Goal: Entertainment & Leisure: Consume media (video, audio)

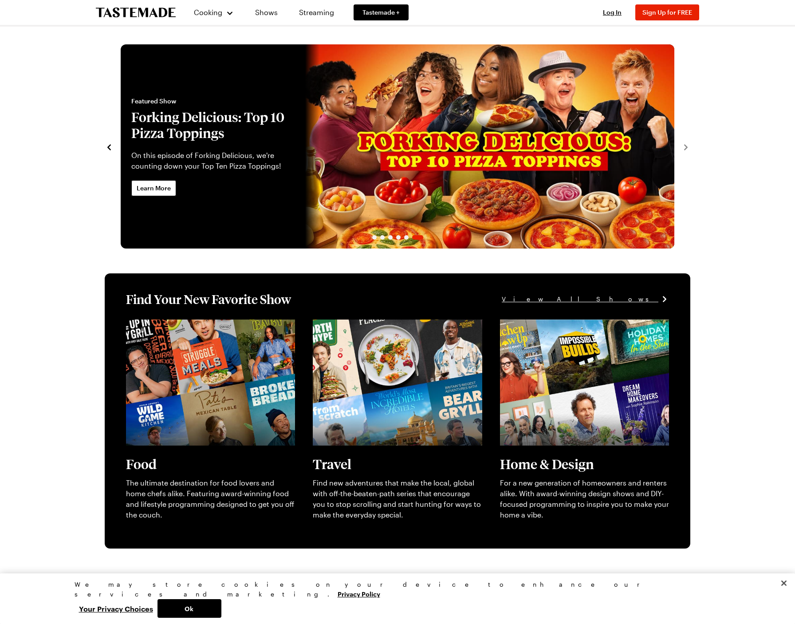
click at [110, 144] on icon "navigate to previous item" at bounding box center [109, 147] width 9 height 9
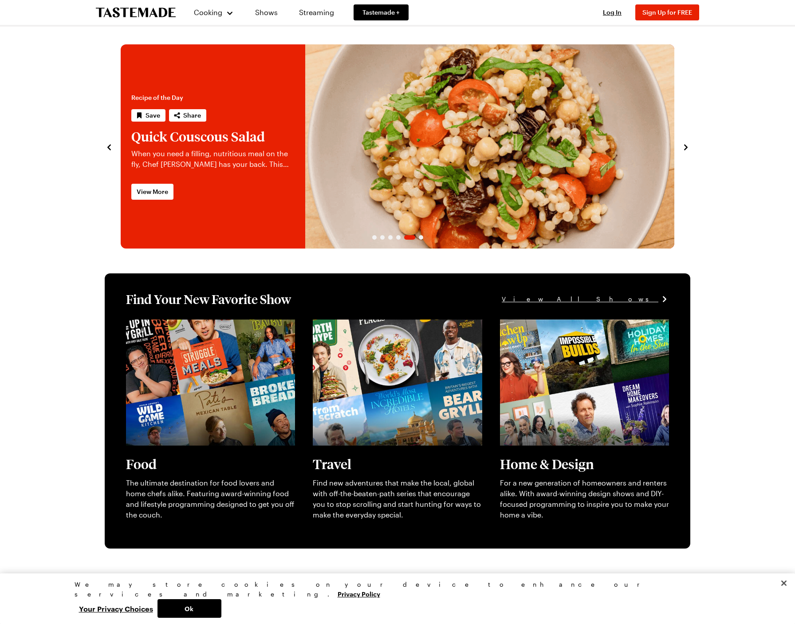
click at [110, 144] on icon "navigate to previous item" at bounding box center [109, 147] width 9 height 9
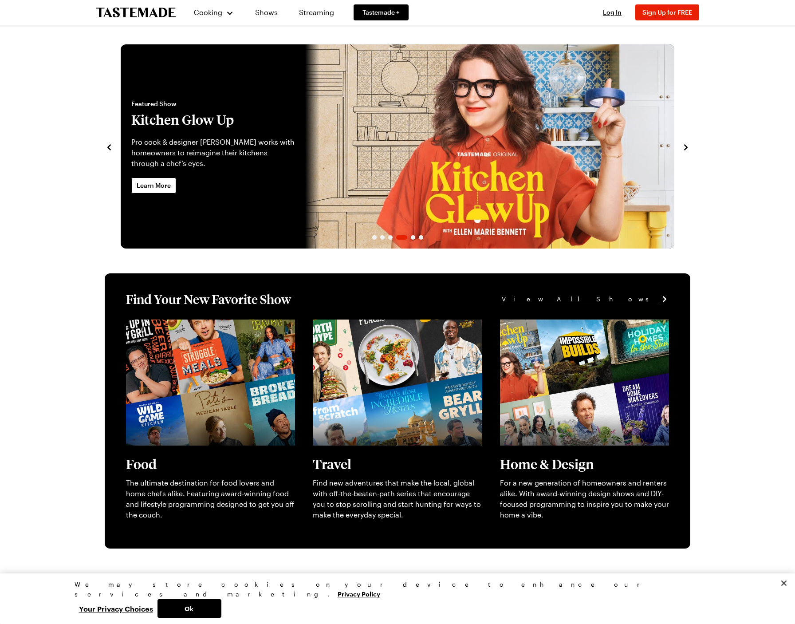
click at [110, 144] on icon "navigate to previous item" at bounding box center [109, 147] width 9 height 9
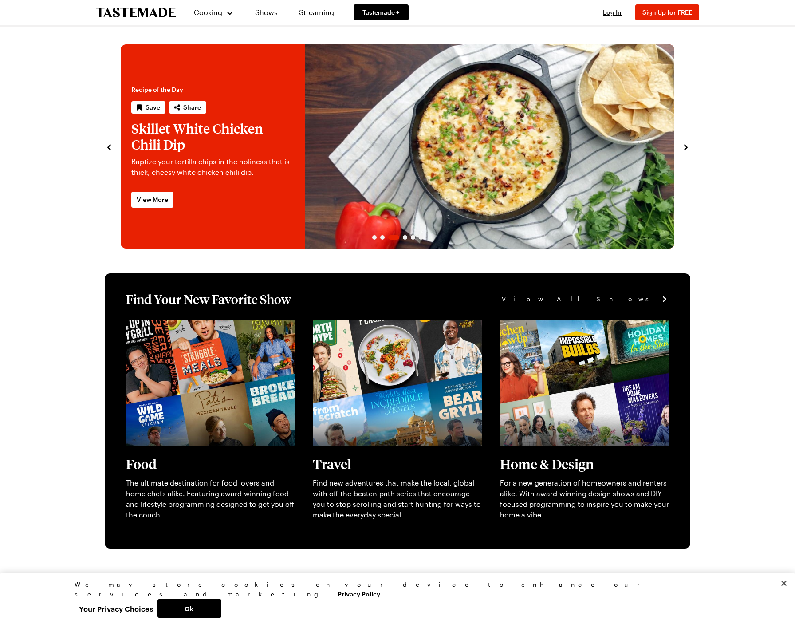
click at [110, 144] on icon "navigate to previous item" at bounding box center [109, 147] width 9 height 9
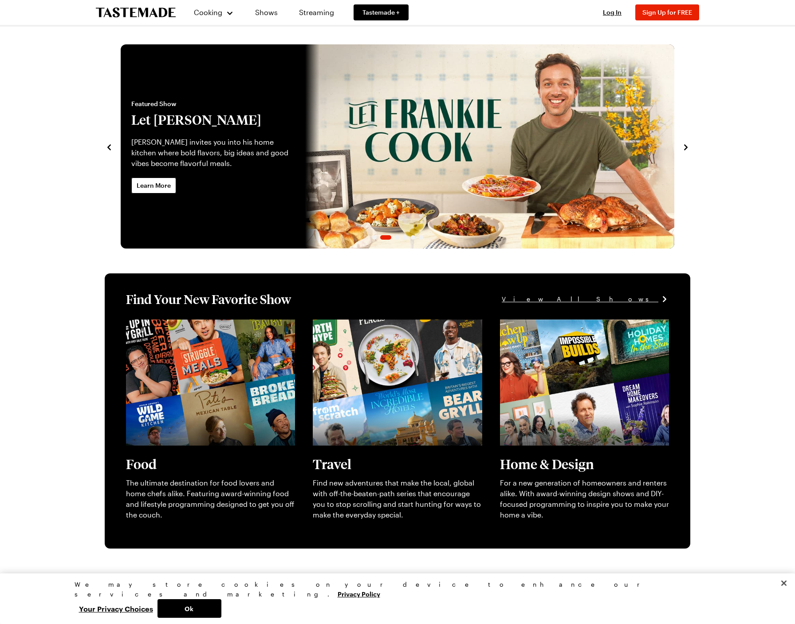
click at [276, 132] on div "Featured Show Let [PERSON_NAME] [PERSON_NAME] invites you into his home kitchen…" at bounding box center [212, 138] width 163 height 78
click at [121, 150] on link "Let Frankie Cook" at bounding box center [121, 146] width 0 height 204
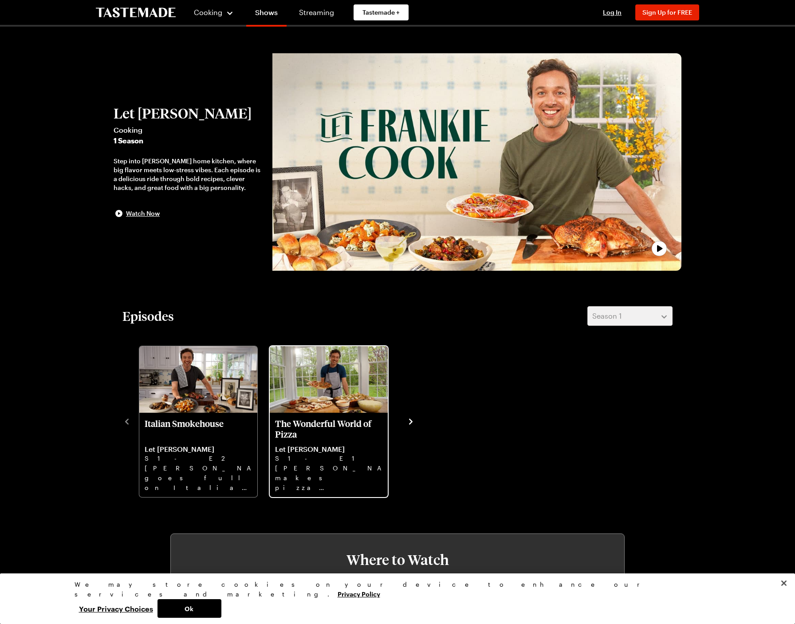
click at [325, 426] on p "The Wonderful World of Pizza" at bounding box center [328, 428] width 107 height 21
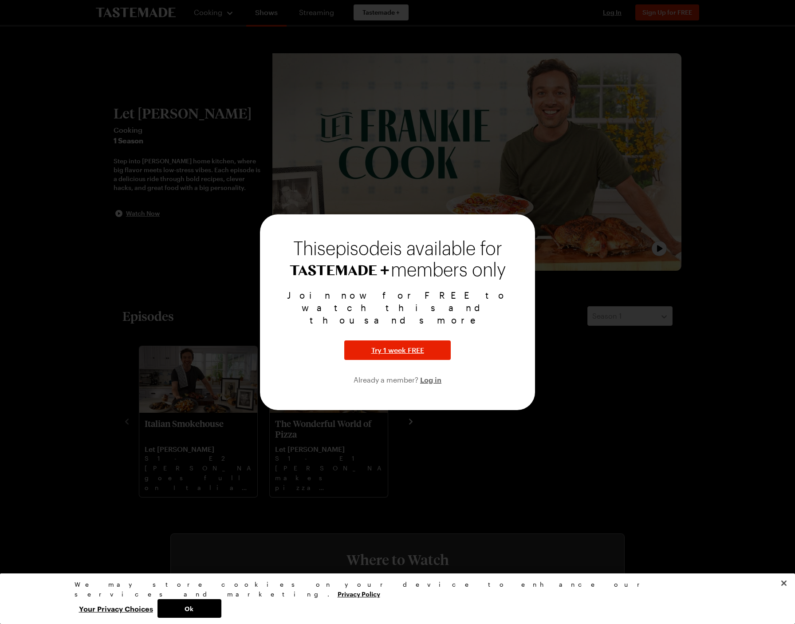
click at [662, 266] on div at bounding box center [397, 312] width 795 height 624
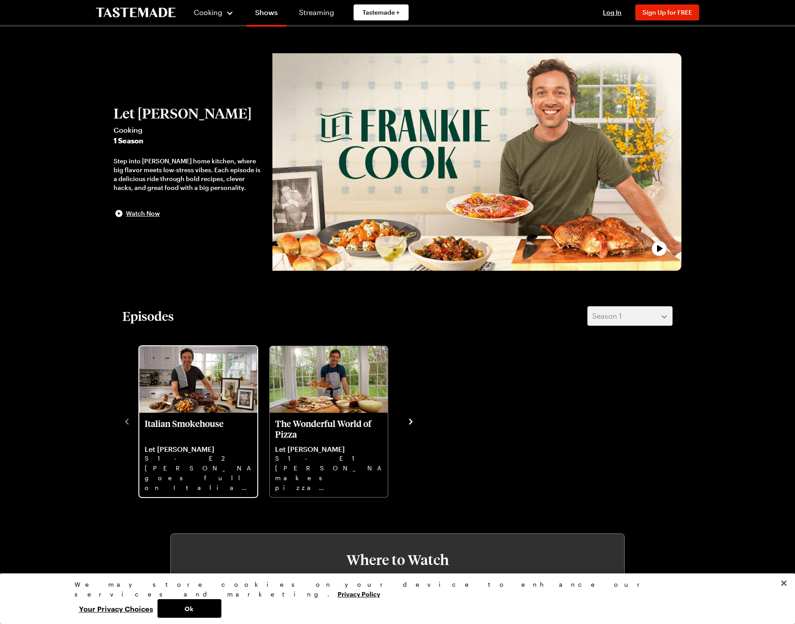
click at [162, 366] on img "Italian Smokehouse" at bounding box center [198, 379] width 118 height 67
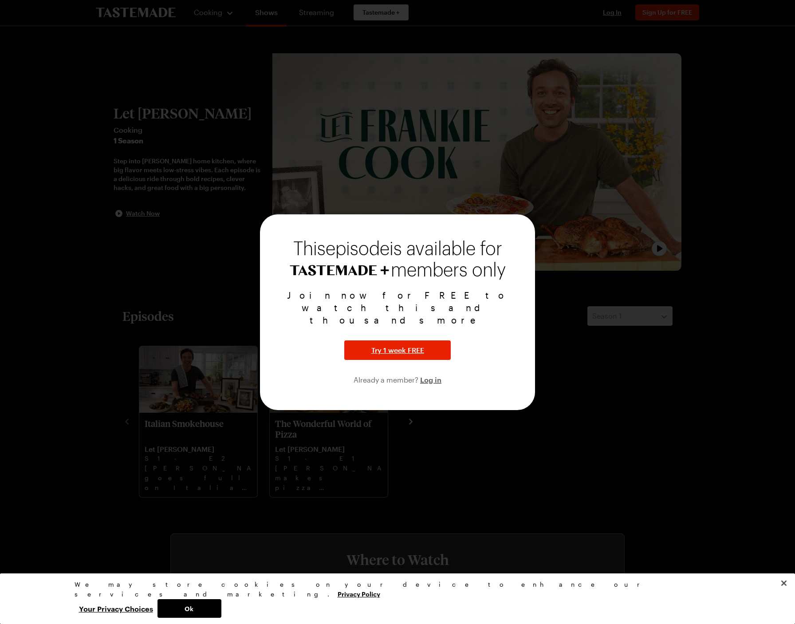
click at [183, 312] on div at bounding box center [397, 312] width 795 height 624
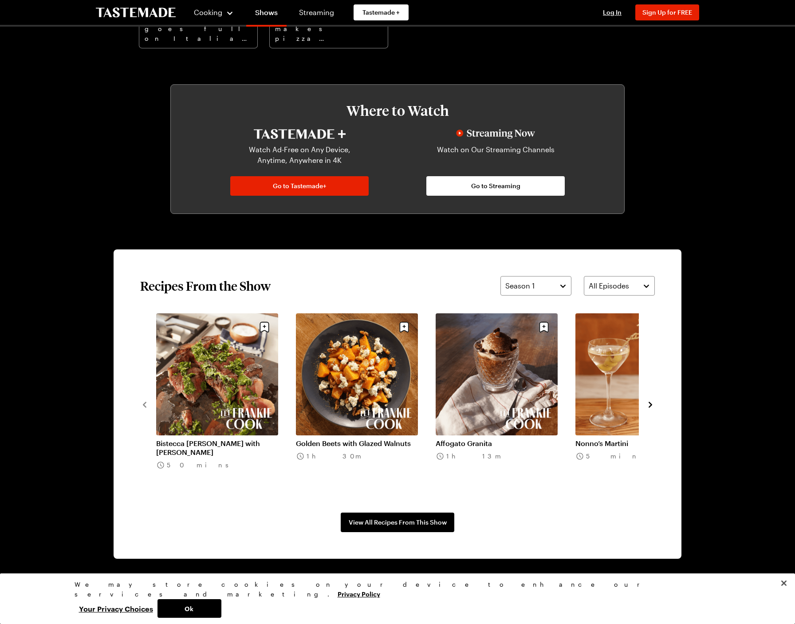
scroll to position [663, 0]
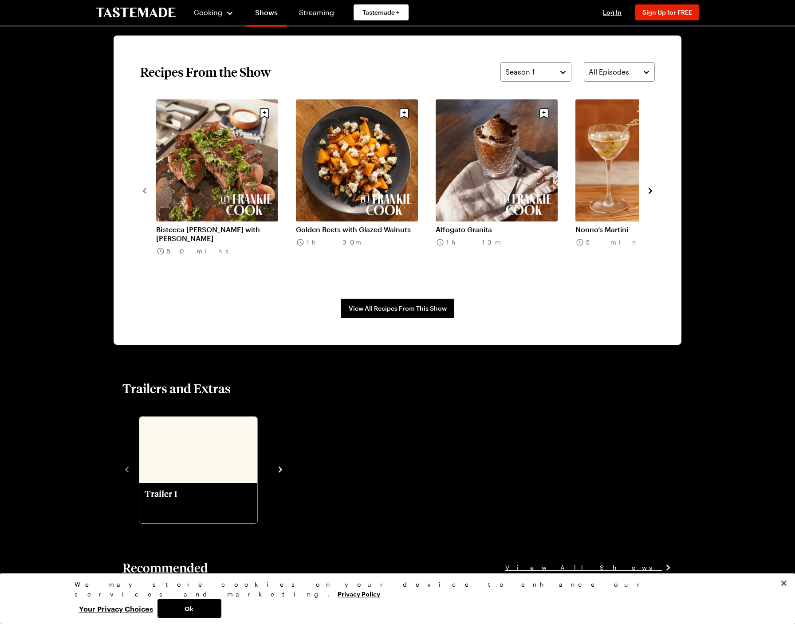
click at [216, 228] on link "Bistecca [PERSON_NAME] with [PERSON_NAME]" at bounding box center [217, 234] width 122 height 18
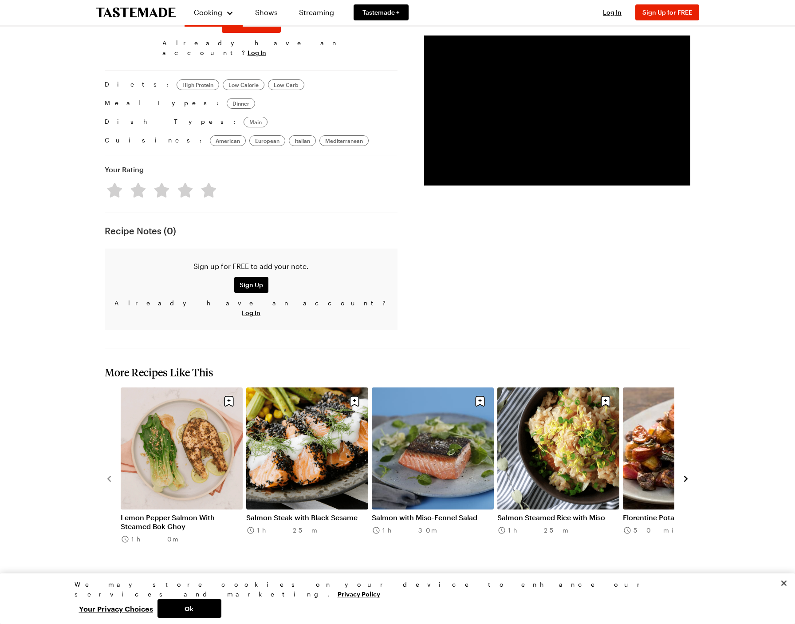
scroll to position [591, 0]
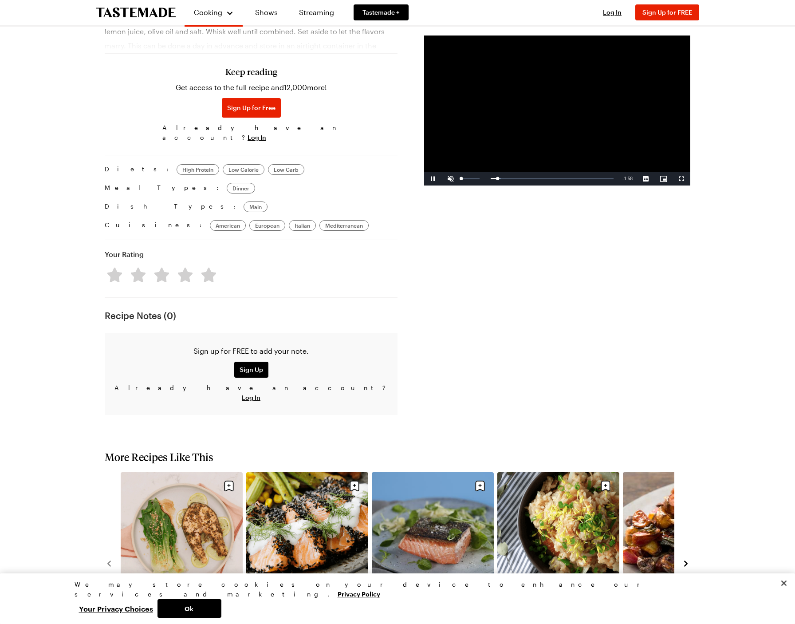
click at [450, 179] on span "Video Player" at bounding box center [451, 179] width 18 height 0
click at [677, 179] on span "Video Player" at bounding box center [682, 179] width 18 height 0
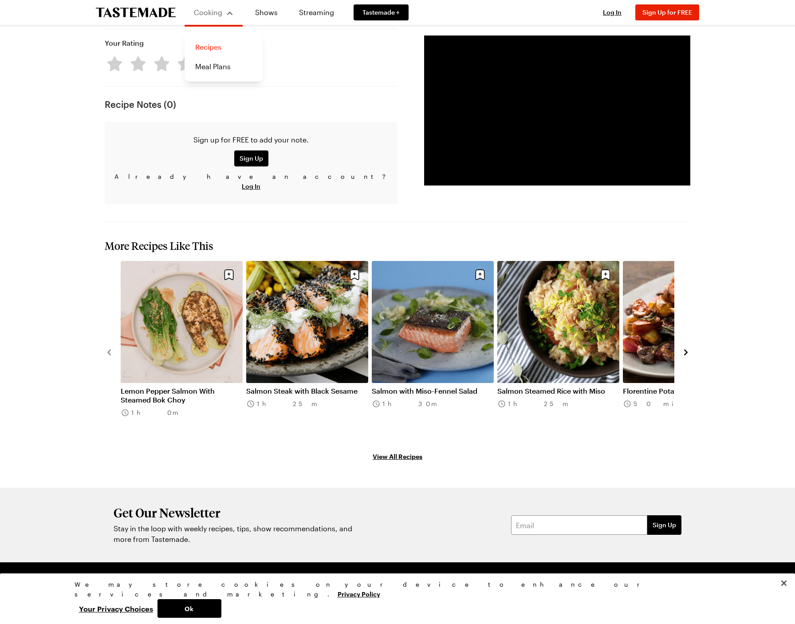
scroll to position [802, 0]
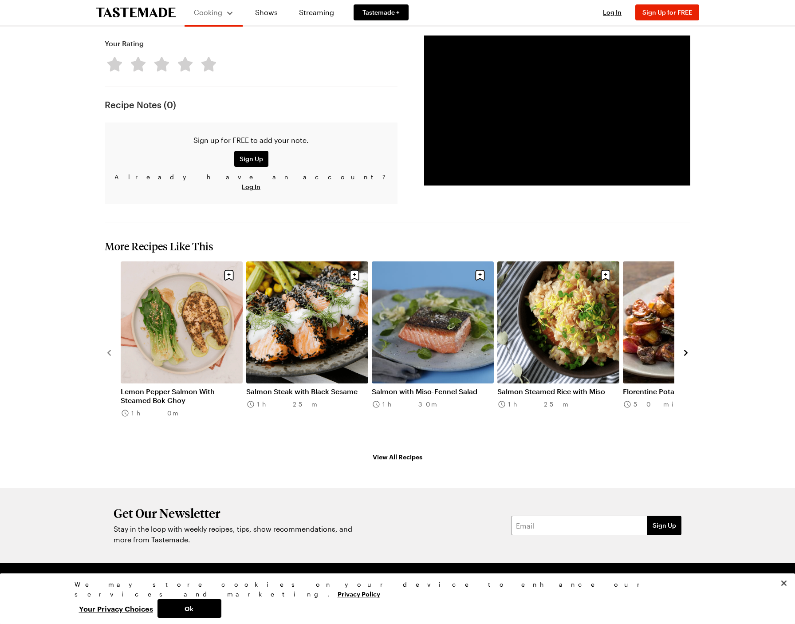
click at [686, 350] on icon "navigate to next item" at bounding box center [686, 353] width 4 height 6
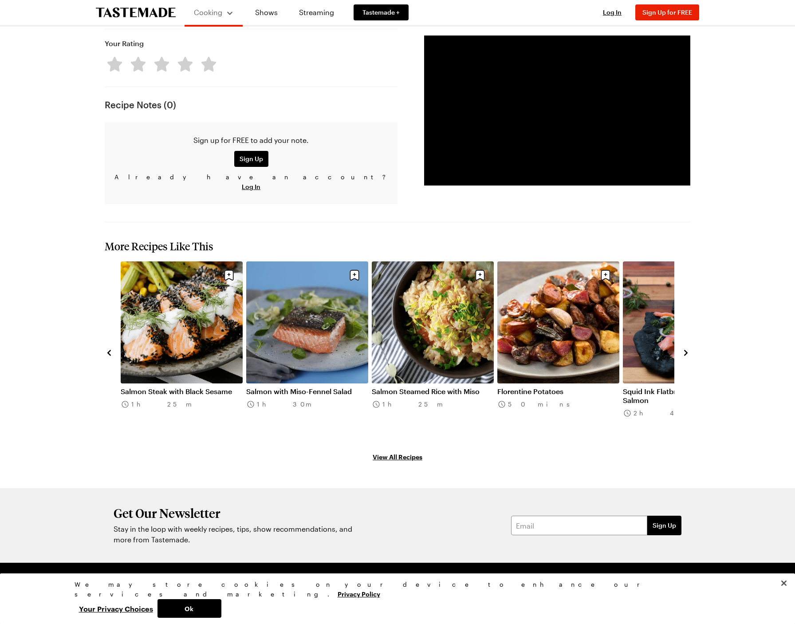
click at [686, 350] on icon "navigate to next item" at bounding box center [686, 353] width 4 height 6
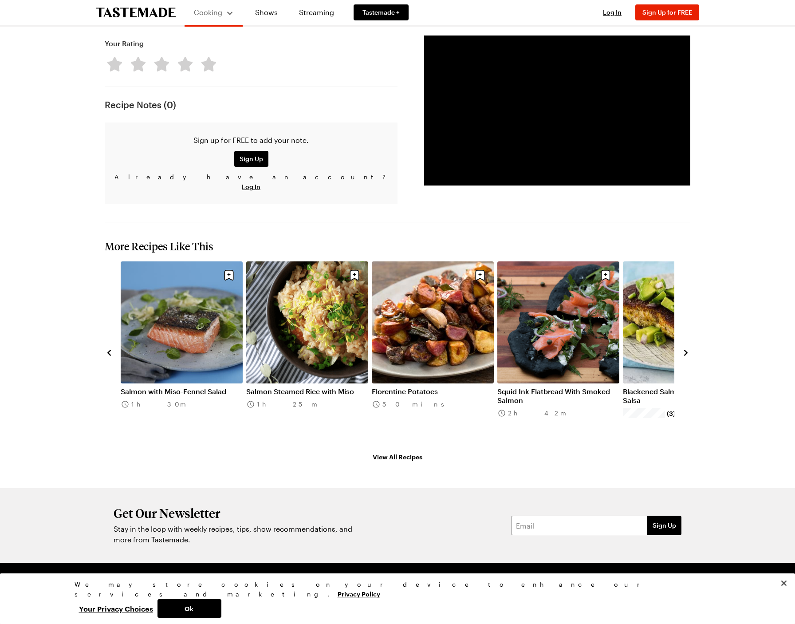
click at [686, 350] on icon "navigate to next item" at bounding box center [686, 353] width 4 height 6
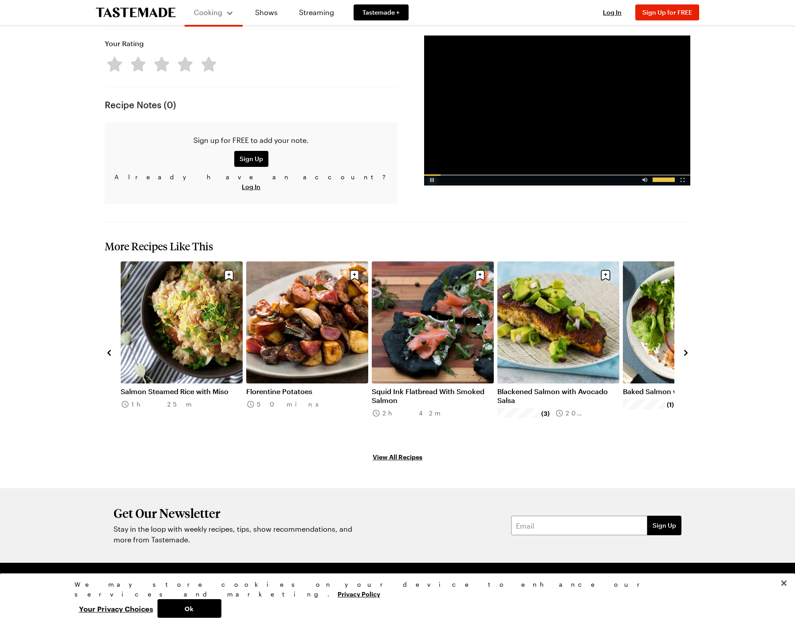
click at [432, 173] on div "Video Player" at bounding box center [432, 177] width 16 height 9
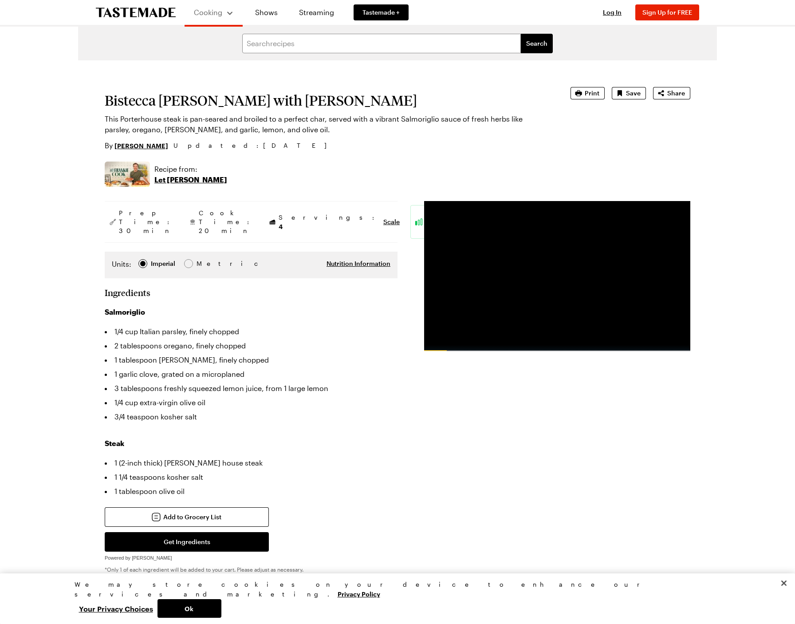
scroll to position [0, 0]
click at [270, 11] on link "Shows" at bounding box center [266, 12] width 40 height 25
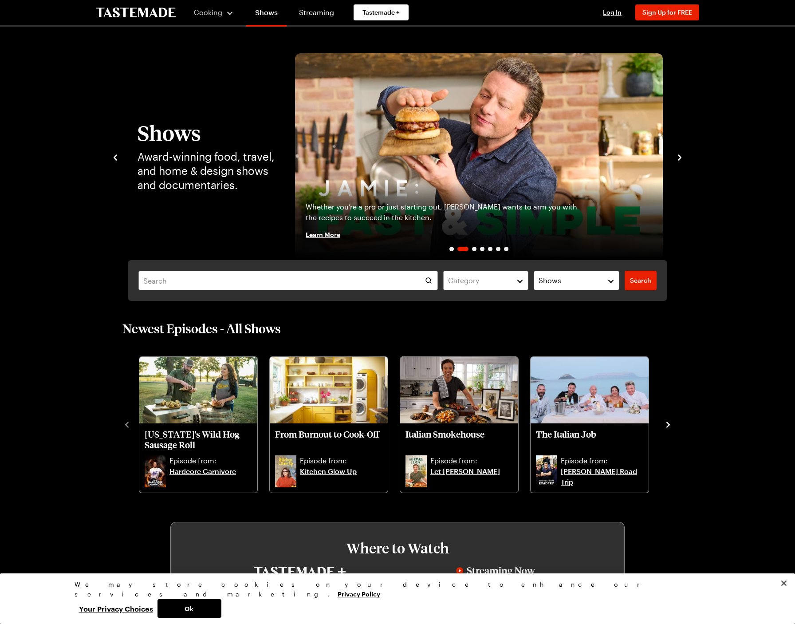
click at [412, 132] on img "2 / 7" at bounding box center [479, 156] width 368 height 207
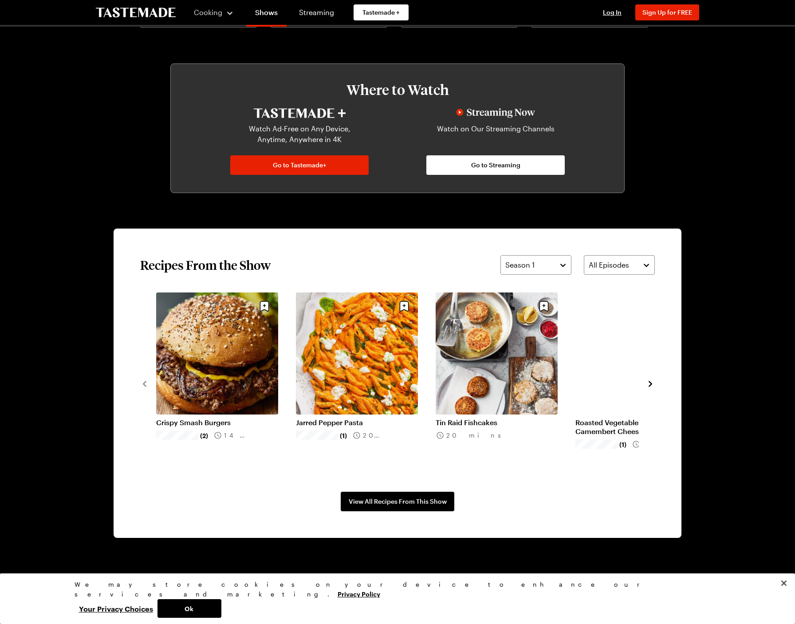
scroll to position [481, 0]
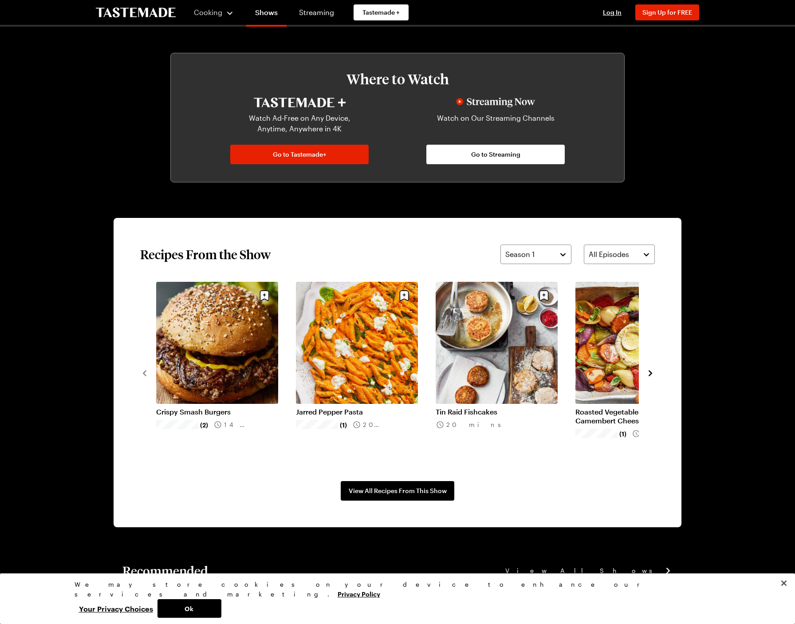
click at [205, 410] on link "Crispy Smash Burgers" at bounding box center [217, 411] width 122 height 9
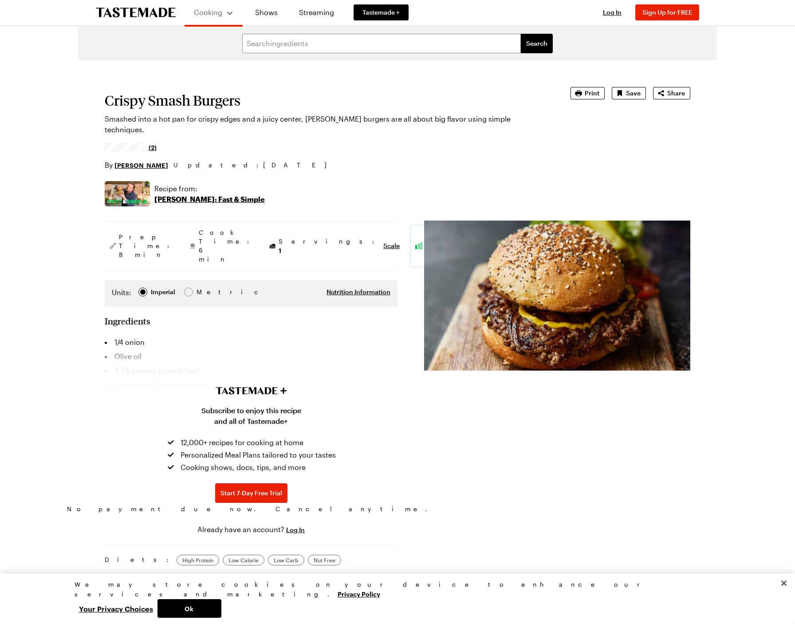
click at [179, 194] on p "[PERSON_NAME]: Fast & Simple" at bounding box center [209, 199] width 110 height 11
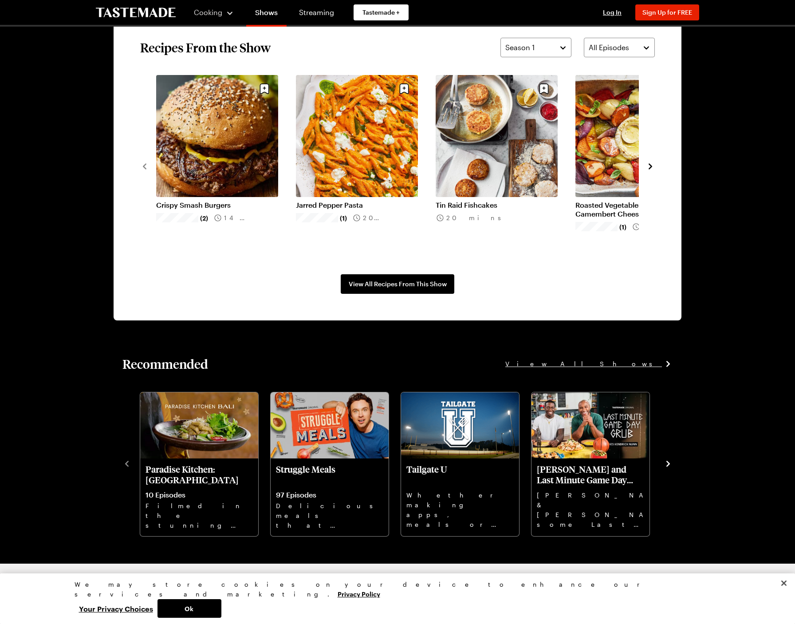
scroll to position [719, 0]
